Goal: Navigation & Orientation: Find specific page/section

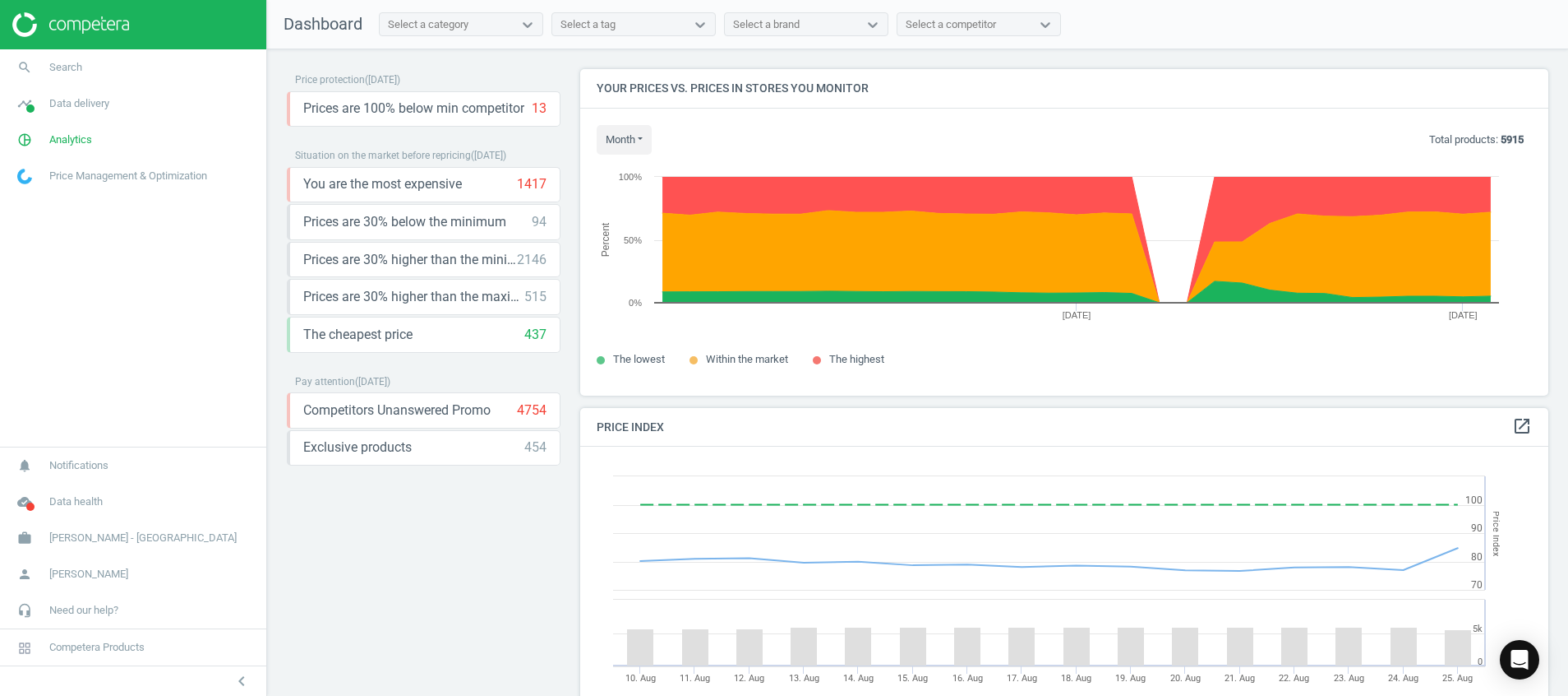
scroll to position [417, 988]
click at [31, 96] on icon "timeline" at bounding box center [24, 103] width 31 height 31
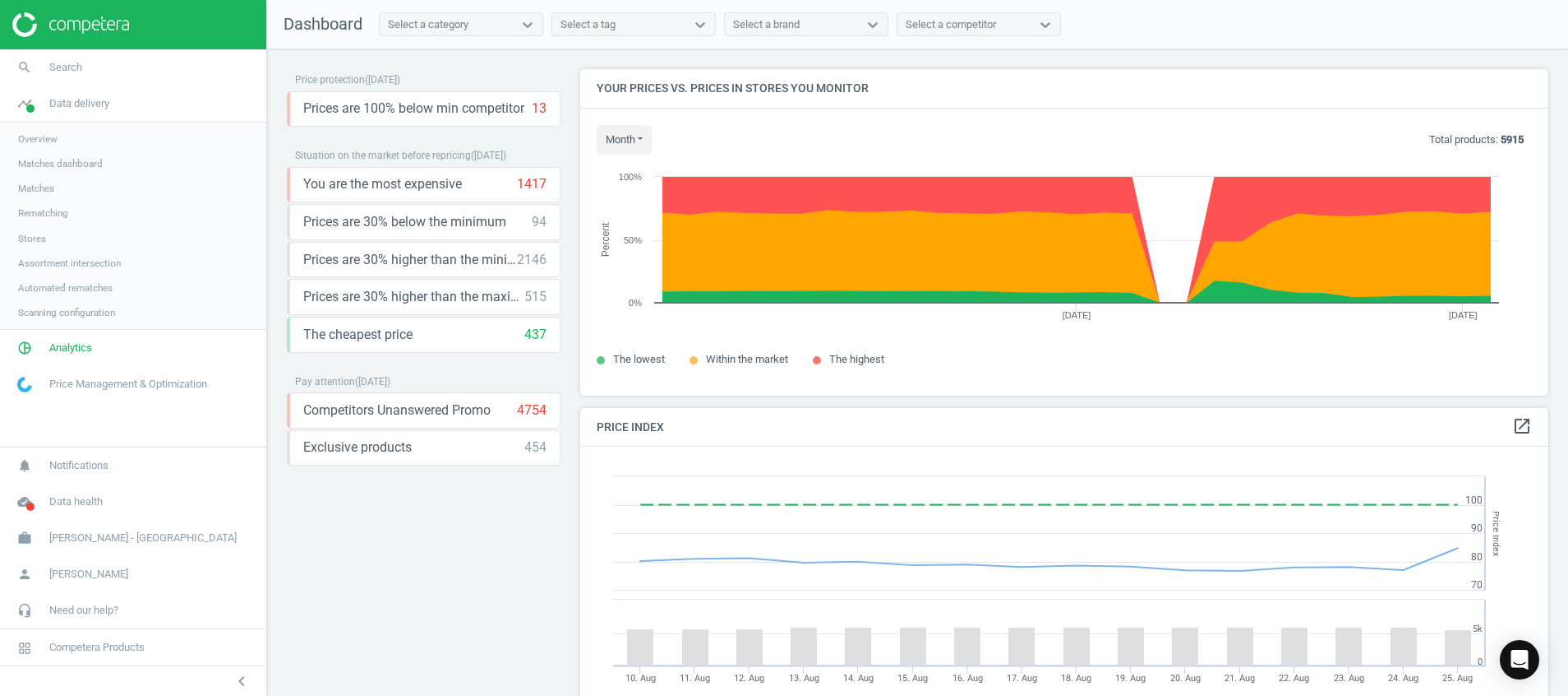
click at [39, 228] on link "Stores" at bounding box center [133, 238] width 267 height 25
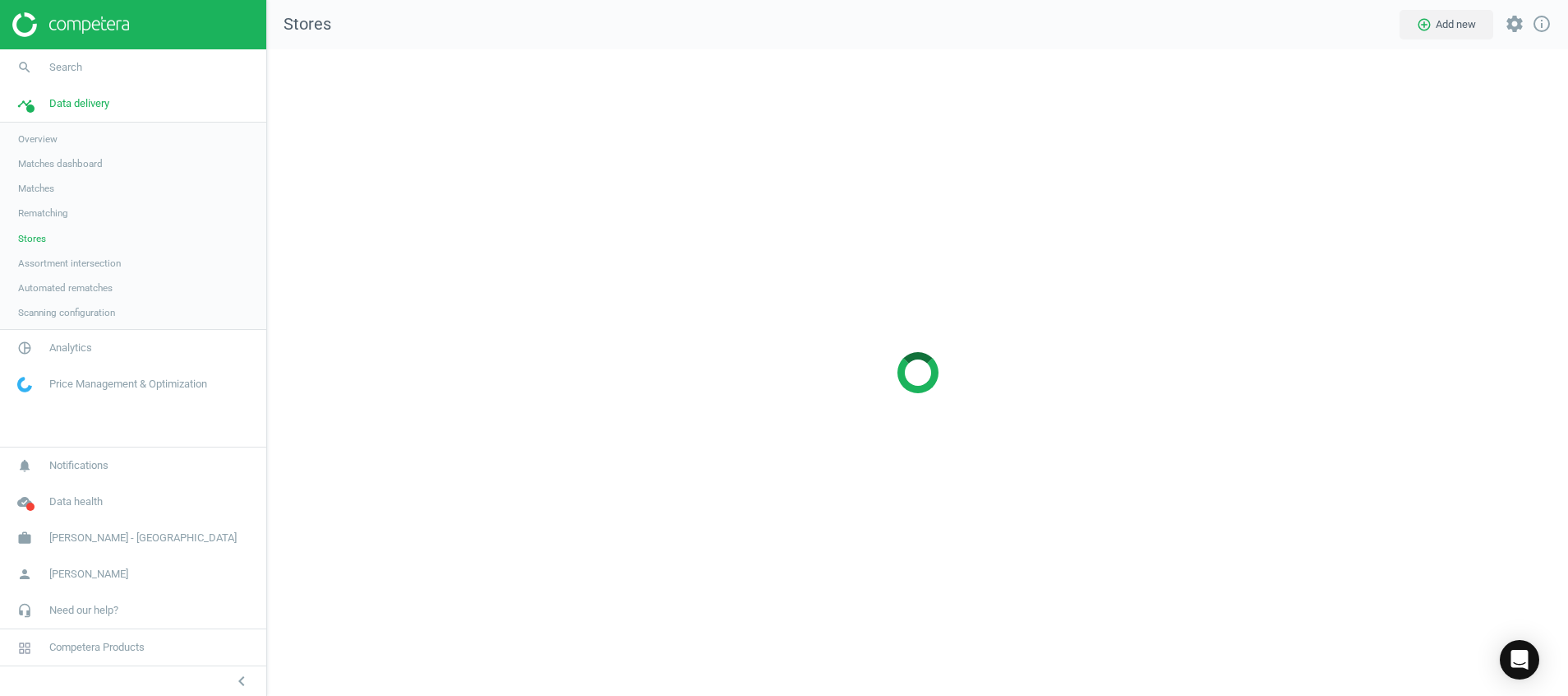
scroll to position [685, 1339]
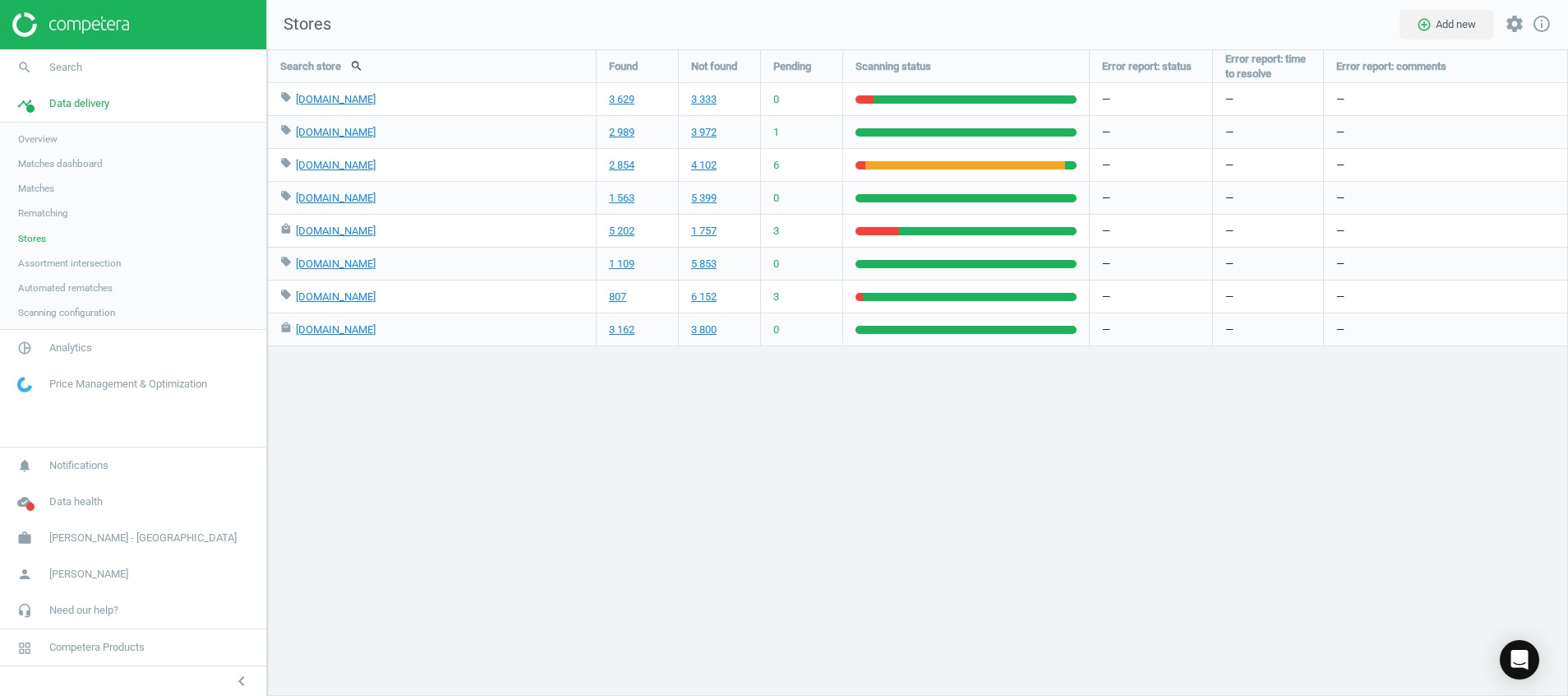
click at [105, 23] on img at bounding box center [71, 25] width 117 height 25
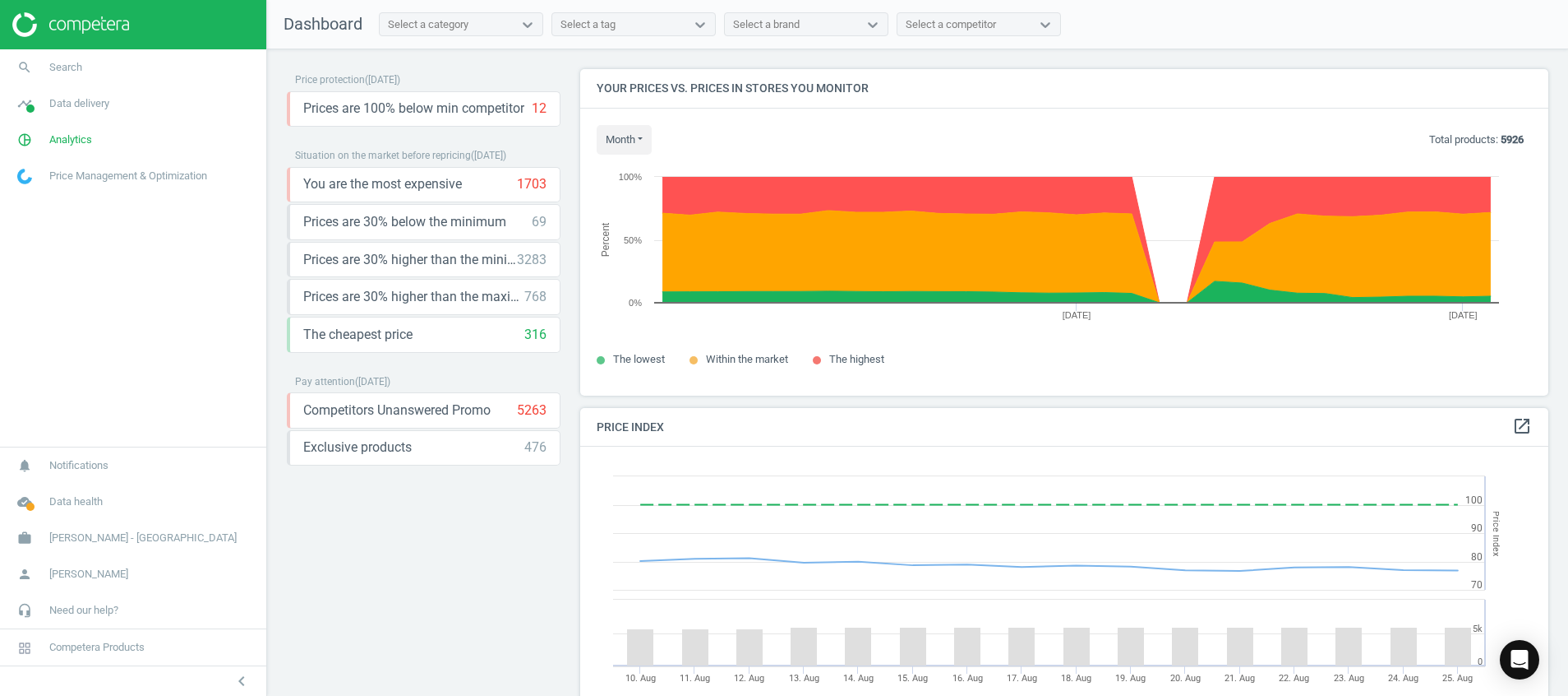
click at [102, 22] on img at bounding box center [71, 25] width 117 height 25
drag, startPoint x: 416, startPoint y: 614, endPoint x: 112, endPoint y: 516, distance: 319.4
click at [416, 613] on div "Price protection ( 25.08.25 ) Prices are 100% below min competitor 12 keyboard_…" at bounding box center [424, 377] width 274 height 615
click at [31, 495] on icon "cloud_done" at bounding box center [24, 502] width 31 height 31
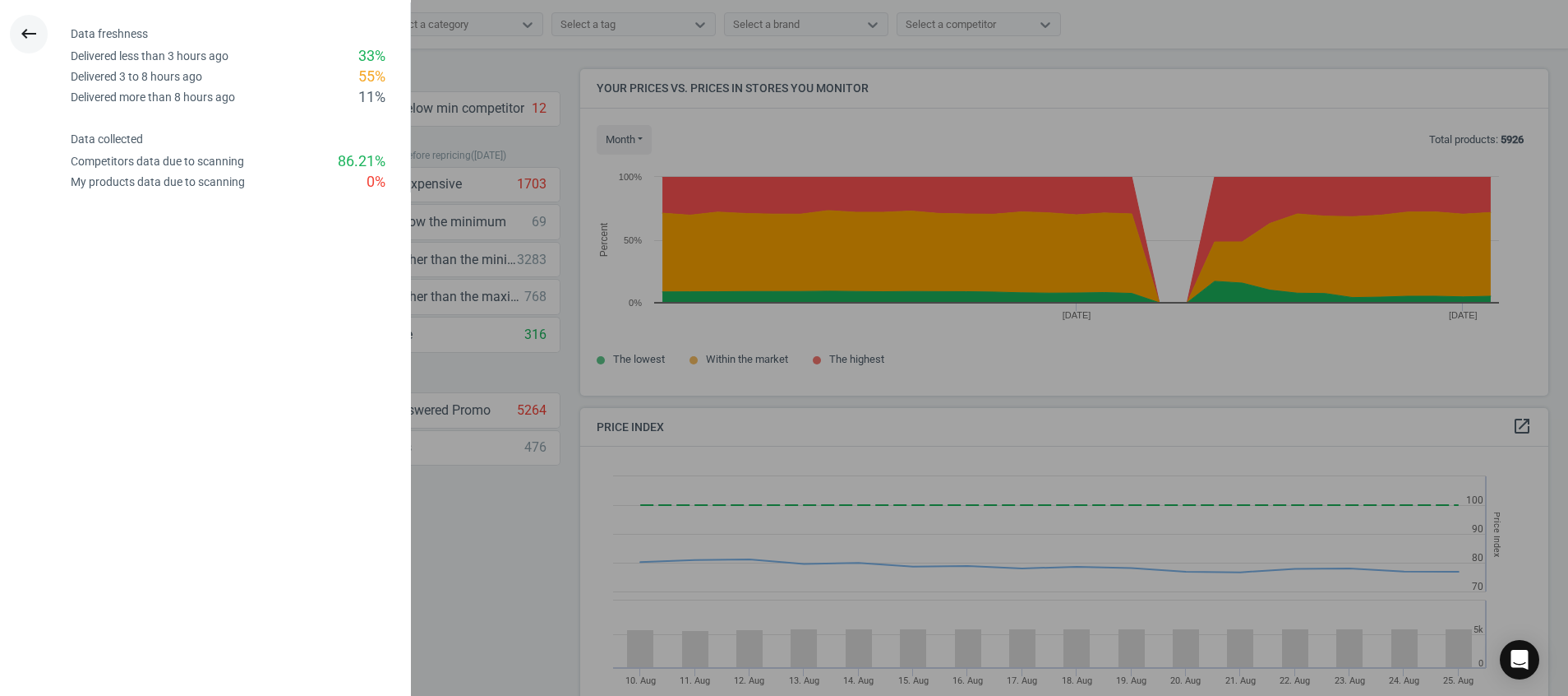
click at [22, 34] on icon "keyboard_backspace" at bounding box center [29, 34] width 20 height 20
